Goal: Task Accomplishment & Management: Manage account settings

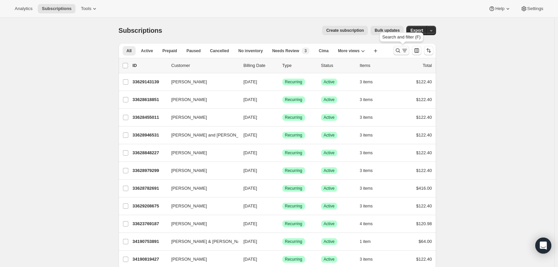
click at [403, 50] on icon "Search and filter results" at bounding box center [404, 50] width 7 height 7
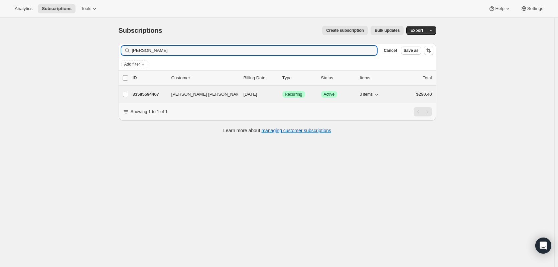
type input "natalie marshall"
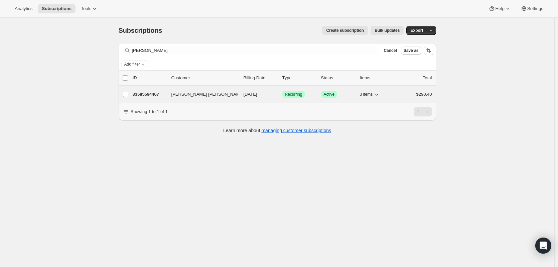
click at [137, 96] on p "33585594467" at bounding box center [149, 94] width 33 height 7
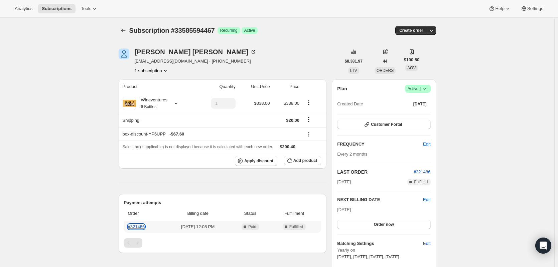
click at [142, 225] on link "#321486" at bounding box center [136, 226] width 17 height 5
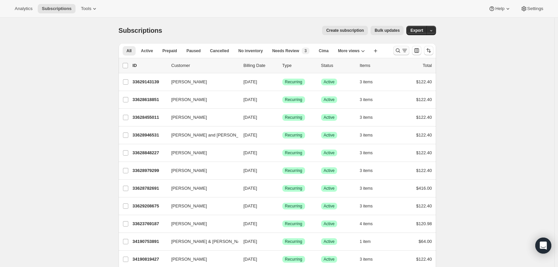
click at [396, 49] on icon "Search and filter results" at bounding box center [398, 50] width 7 height 7
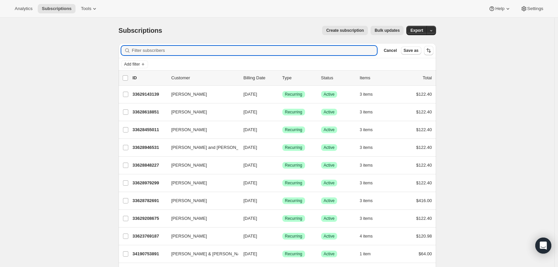
paste input "chris@chriscutler.com"
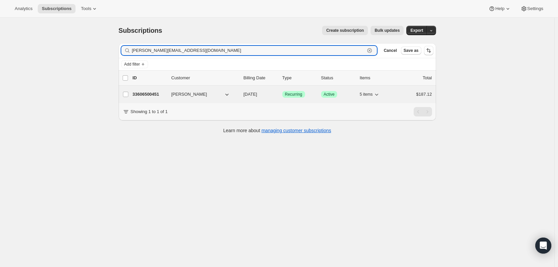
type input "chris@chriscutler.com"
click at [150, 94] on p "33606500451" at bounding box center [149, 94] width 33 height 7
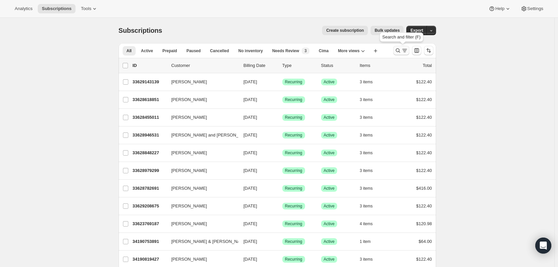
click at [397, 51] on icon "Search and filter results" at bounding box center [398, 50] width 7 height 7
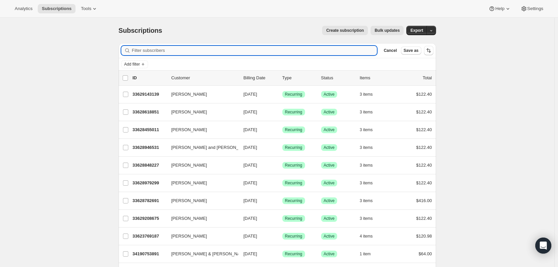
click at [197, 52] on input "Filter subscribers" at bounding box center [254, 50] width 245 height 9
paste input "[PERSON_NAME]"
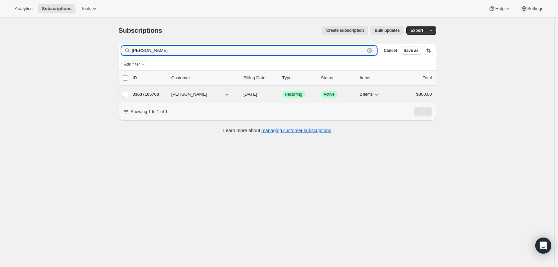
type input "[PERSON_NAME]"
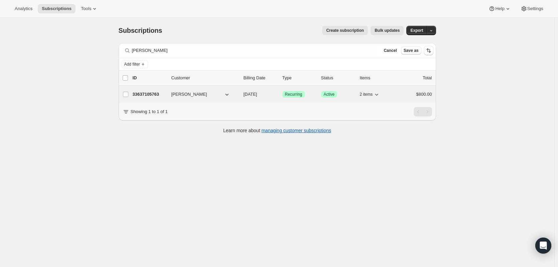
click at [153, 93] on p "33637105763" at bounding box center [149, 94] width 33 height 7
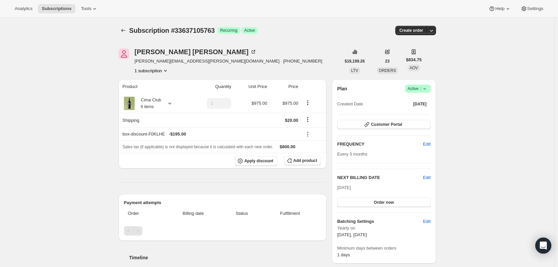
click at [366, 118] on div "Plan Success Active | Created Date [DATE] Customer Portal FREQUENCY Edit Every …" at bounding box center [383, 171] width 93 height 173
click at [369, 123] on icon "button" at bounding box center [367, 124] width 5 height 5
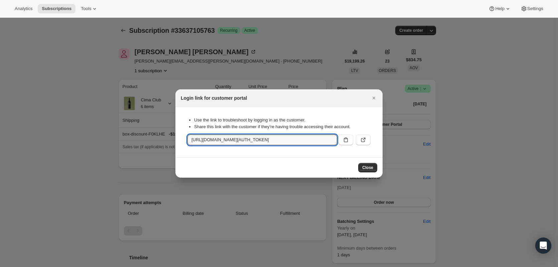
scroll to position [0, 810]
drag, startPoint x: 191, startPoint y: 141, endPoint x: 365, endPoint y: 160, distance: 175.5
click at [365, 160] on div "Login link for customer portal Use the link to troubleshoot by logging in as th…" at bounding box center [278, 133] width 207 height 88
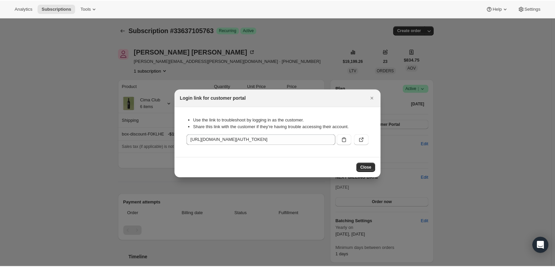
scroll to position [0, 0]
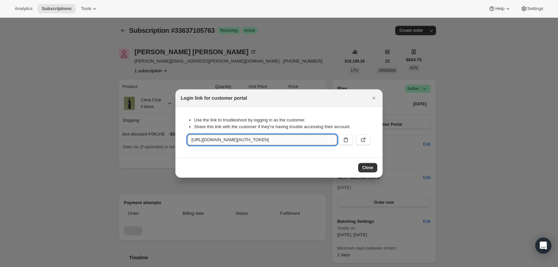
click at [316, 141] on input "[URL][DOMAIN_NAME][AUTH_TOKEN]" at bounding box center [263, 139] width 150 height 11
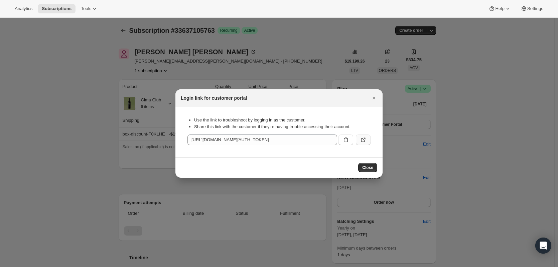
click at [361, 140] on icon ":rc7:" at bounding box center [363, 139] width 7 height 7
click at [373, 98] on icon "Close" at bounding box center [374, 98] width 7 height 7
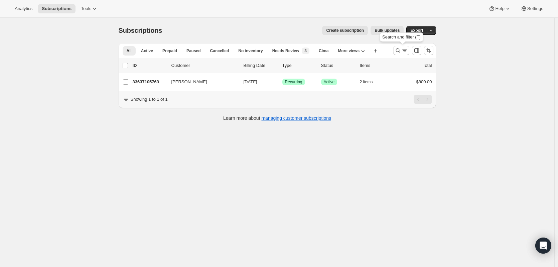
click at [395, 46] on div at bounding box center [401, 50] width 16 height 9
click at [398, 49] on icon "Search and filter results" at bounding box center [398, 50] width 7 height 7
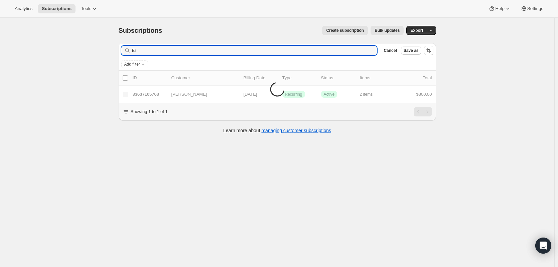
type input "E"
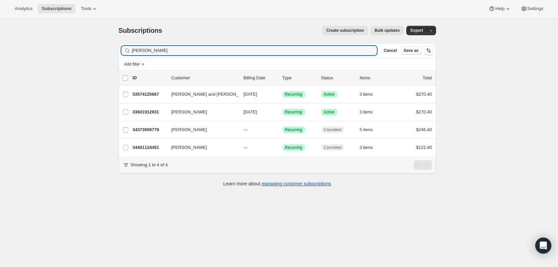
type input "[PERSON_NAME]"
